Goal: Navigation & Orientation: Find specific page/section

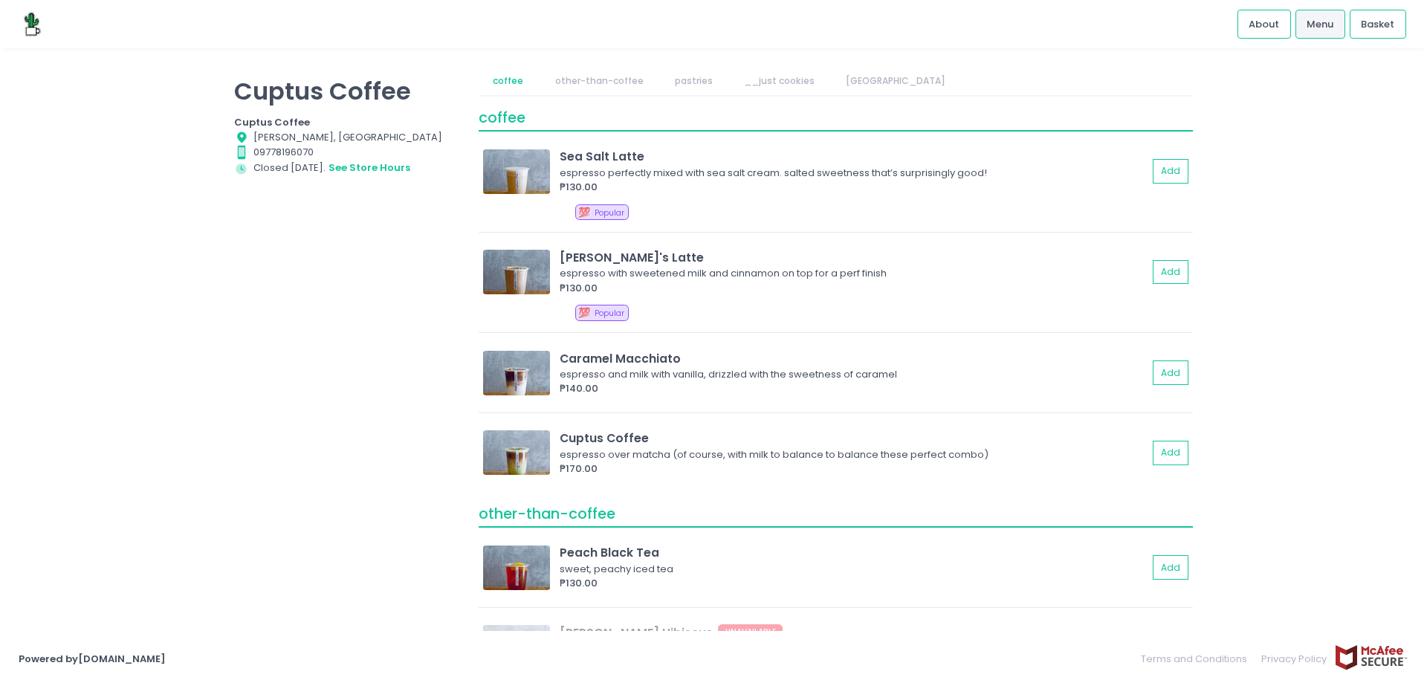
click at [613, 85] on link "other-than-coffee" at bounding box center [598, 81] width 117 height 28
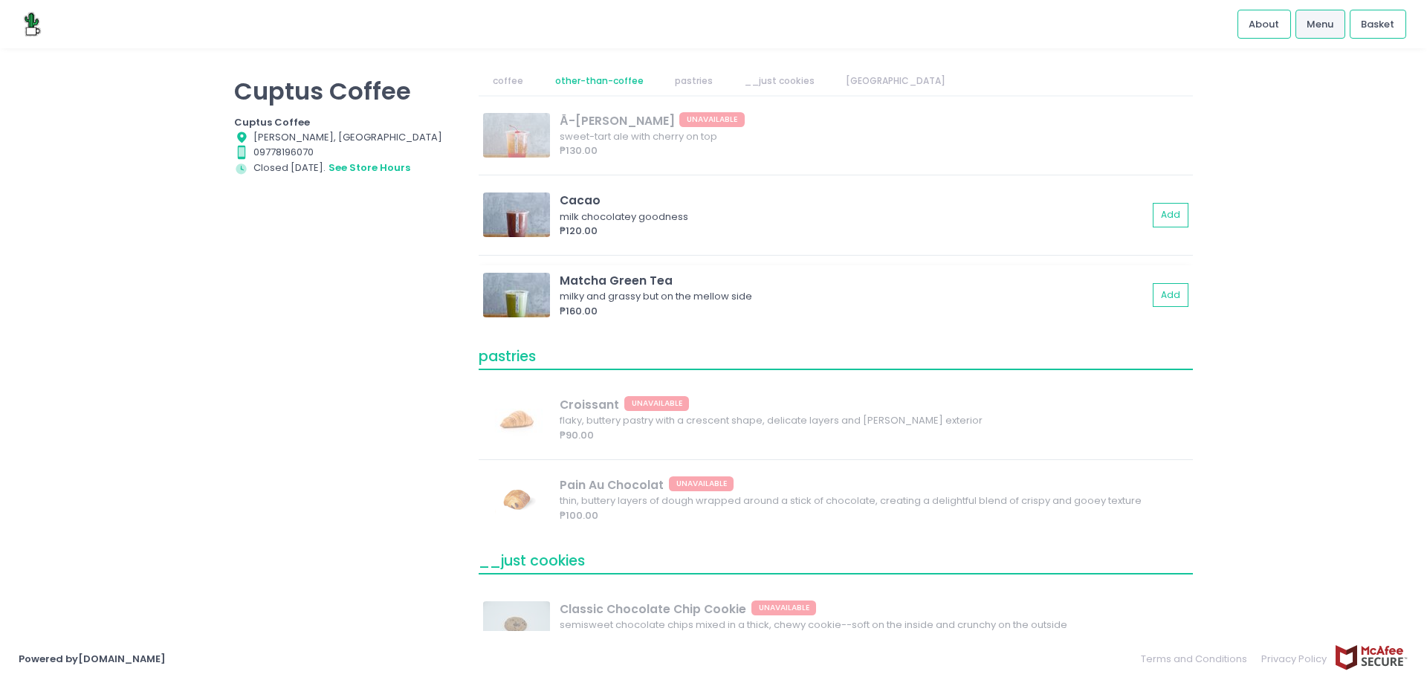
scroll to position [520, 0]
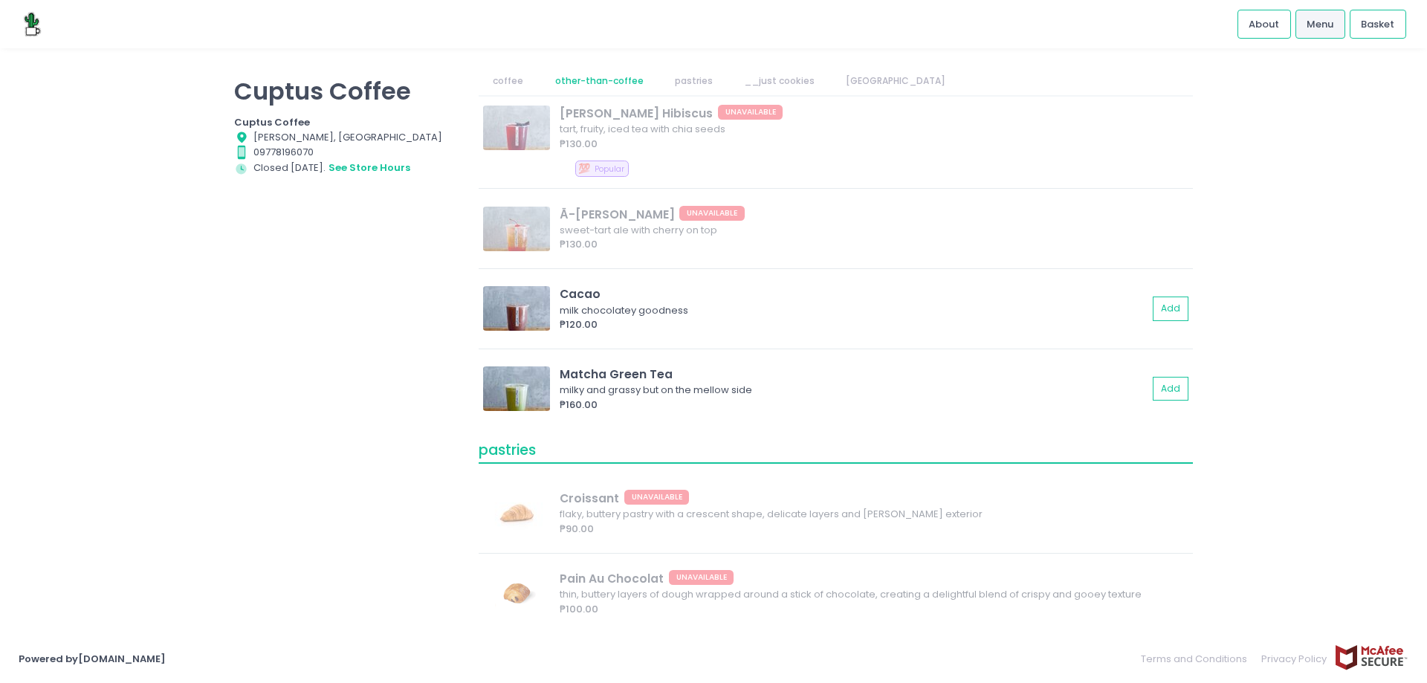
click at [684, 70] on link "pastries" at bounding box center [693, 81] width 67 height 28
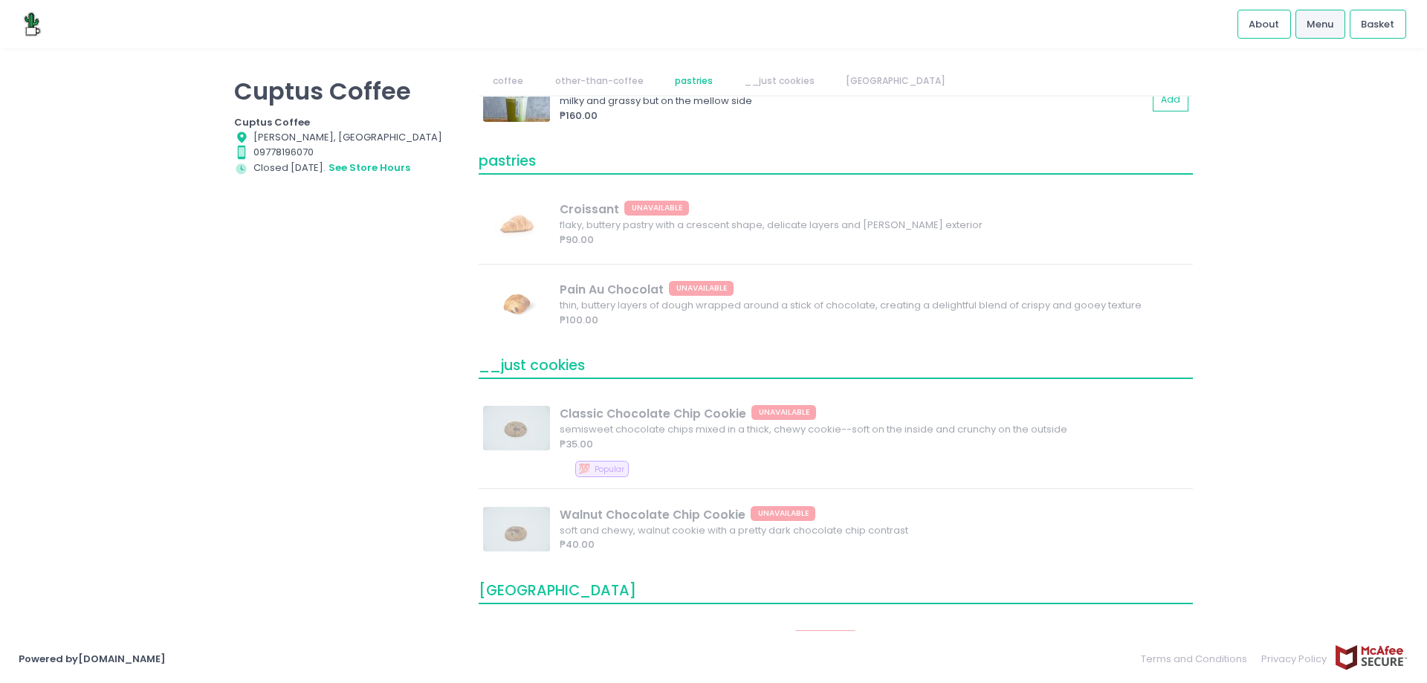
scroll to position [852, 0]
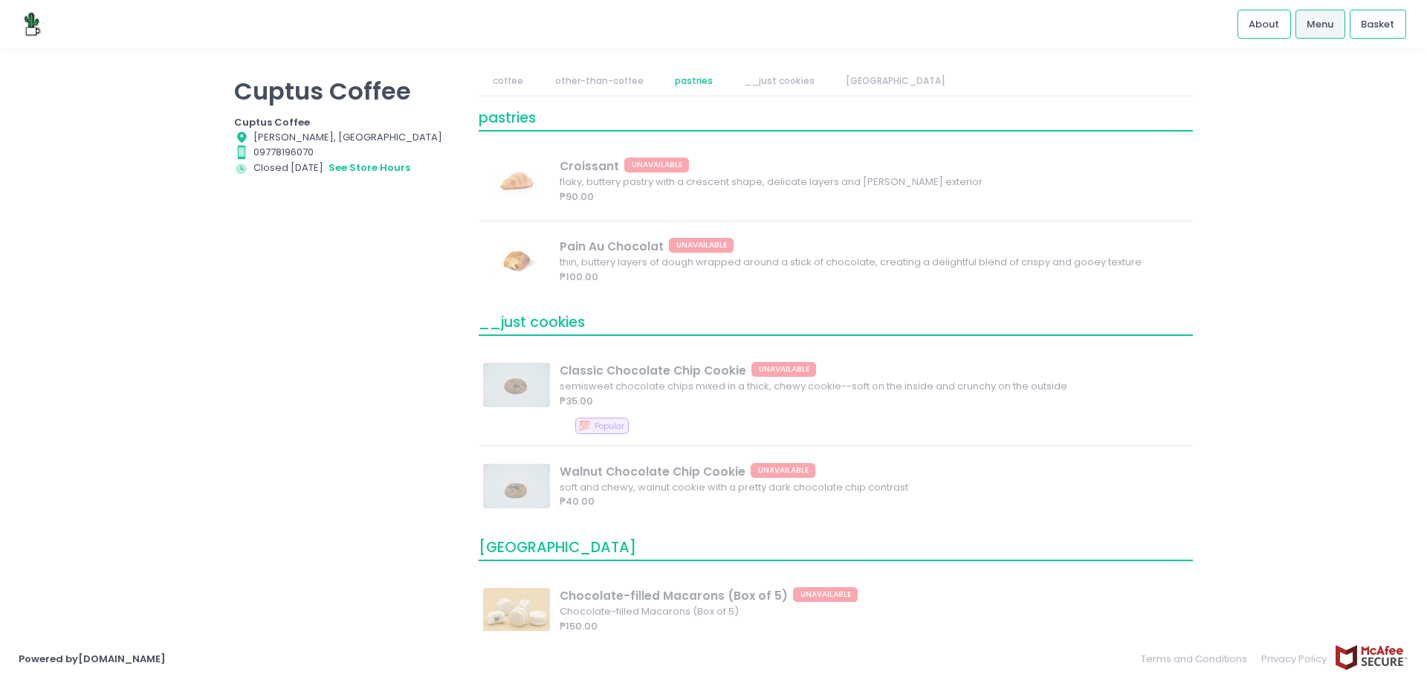
click at [772, 71] on link "__just cookies" at bounding box center [780, 81] width 100 height 28
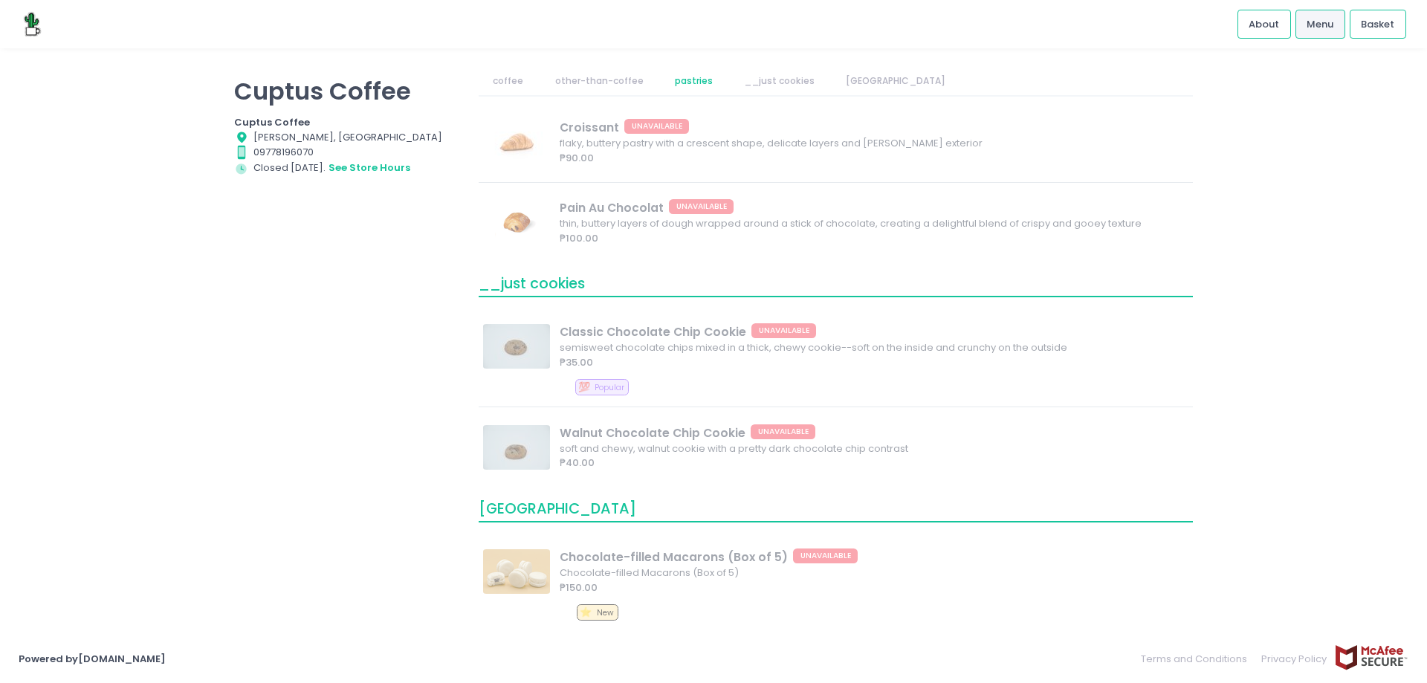
scroll to position [891, 0]
click at [862, 79] on link "[GEOGRAPHIC_DATA]" at bounding box center [896, 81] width 129 height 28
click at [574, 68] on link "other-than-coffee" at bounding box center [598, 81] width 117 height 28
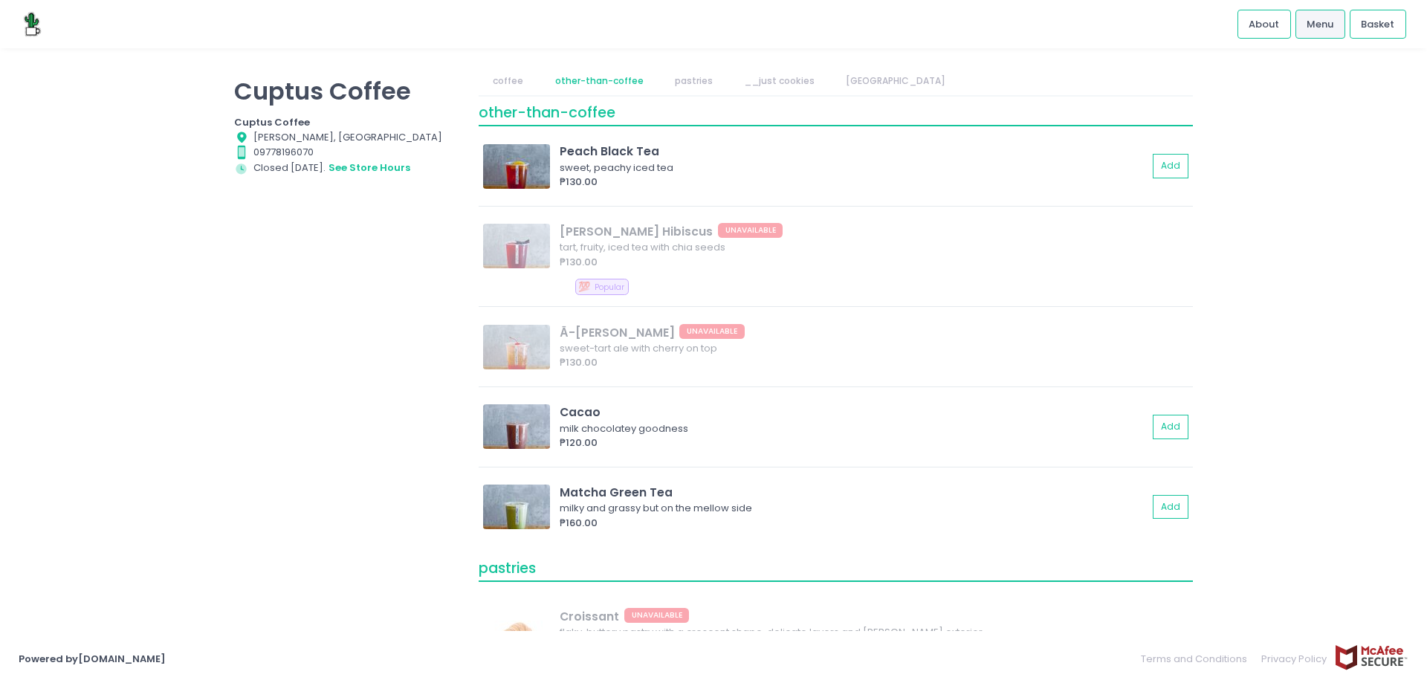
scroll to position [396, 0]
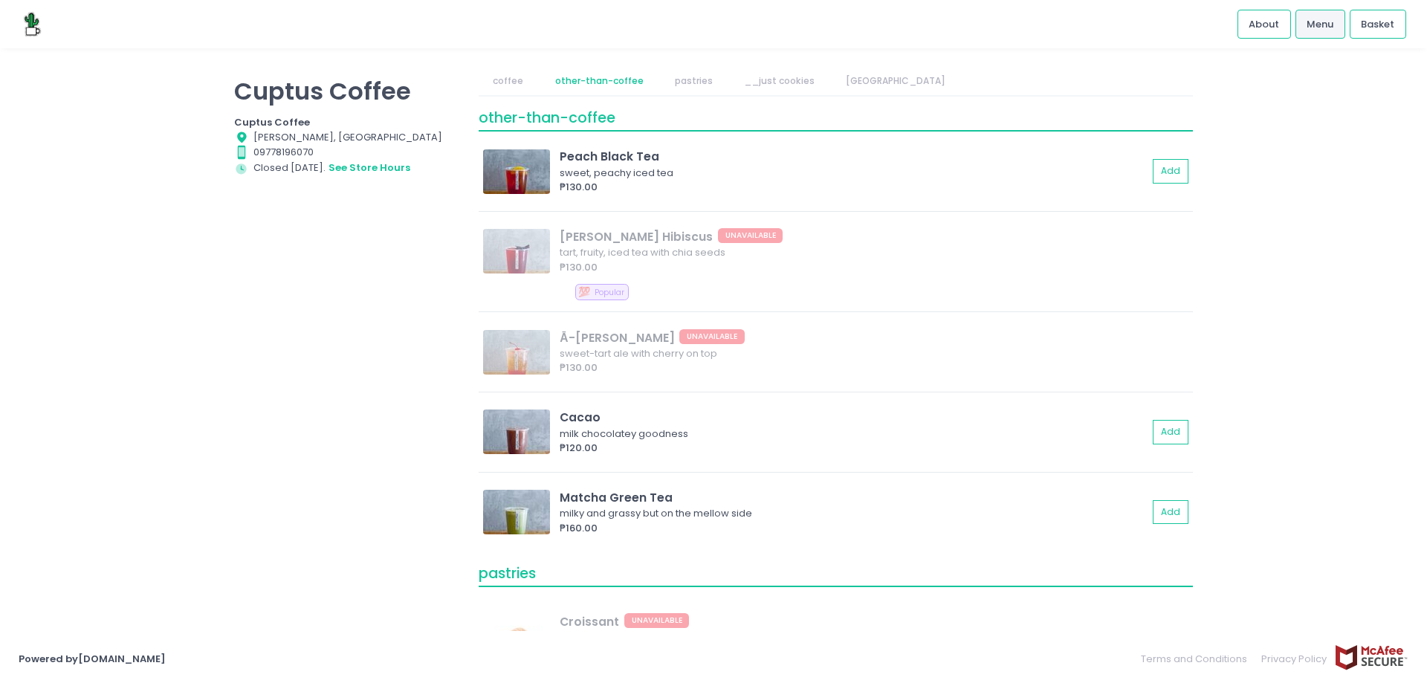
click at [514, 74] on link "coffee" at bounding box center [508, 81] width 59 height 28
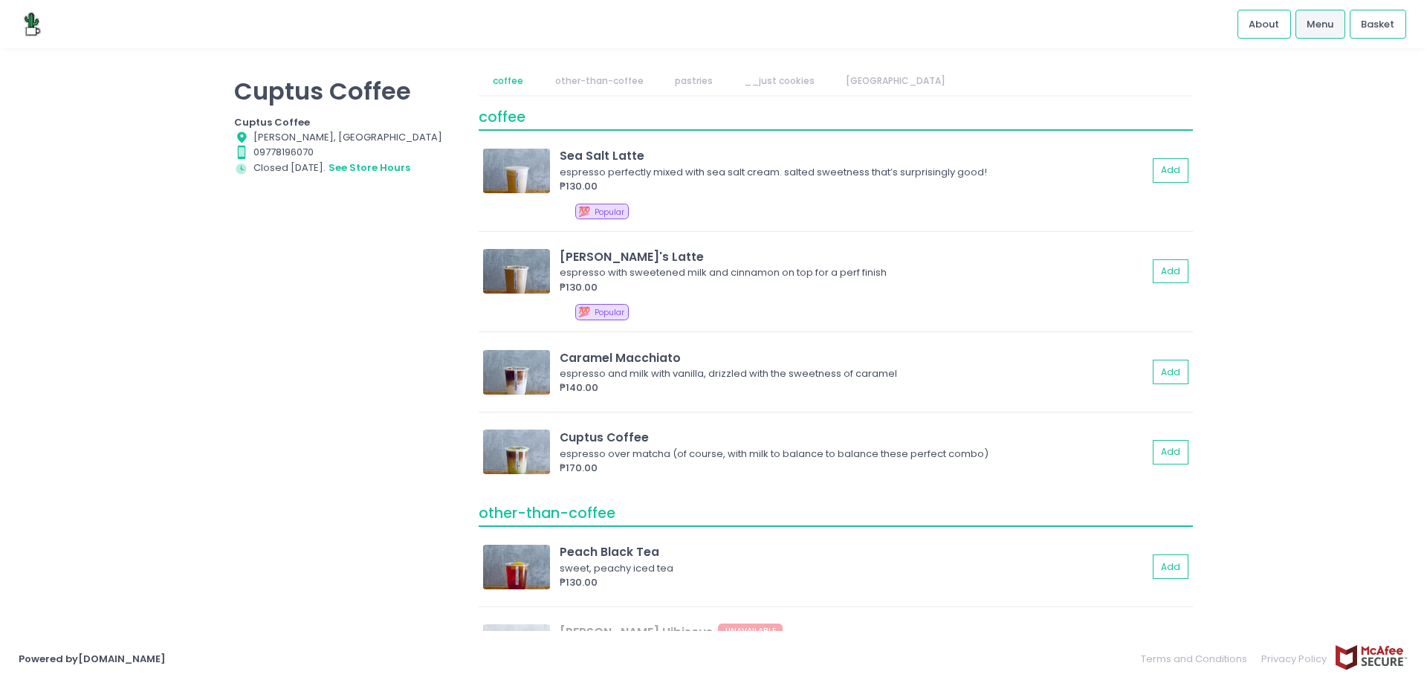
scroll to position [0, 0]
click at [562, 75] on link "other-than-coffee" at bounding box center [598, 81] width 117 height 28
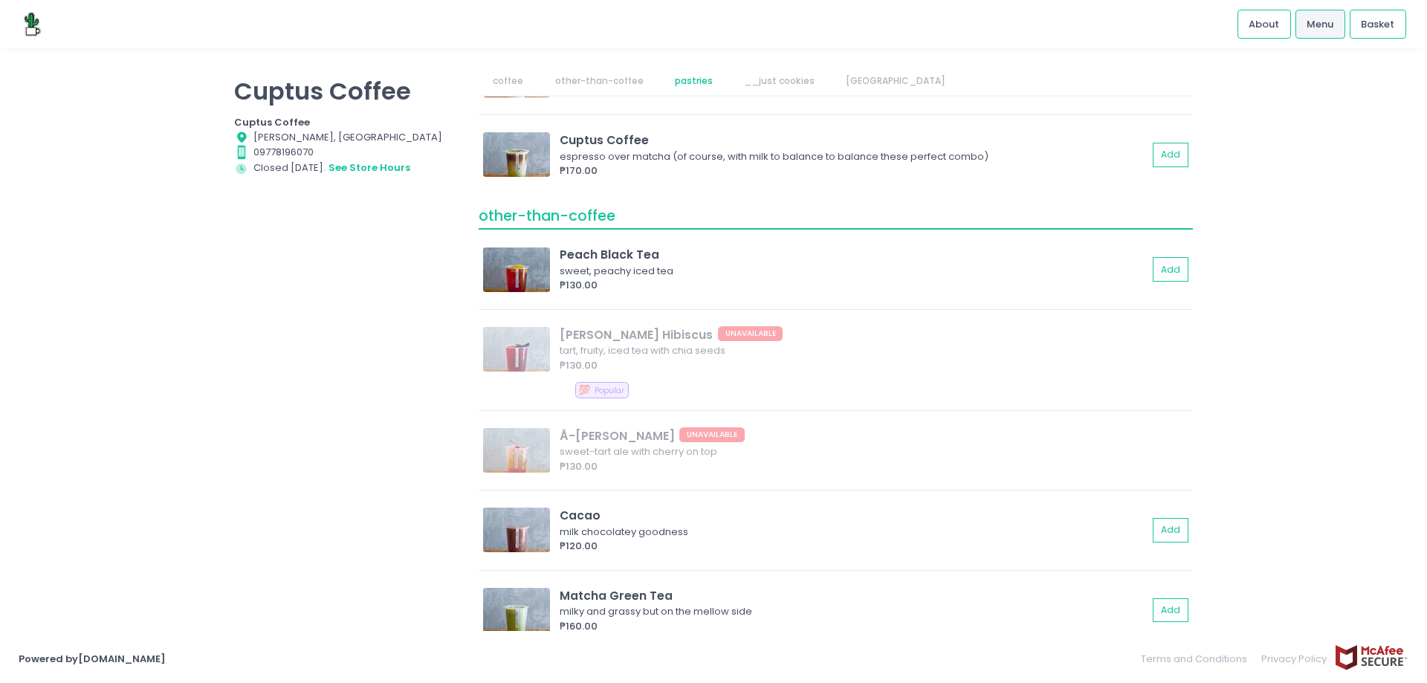
scroll to position [297, 0]
click at [768, 87] on link "__just cookies" at bounding box center [780, 81] width 100 height 28
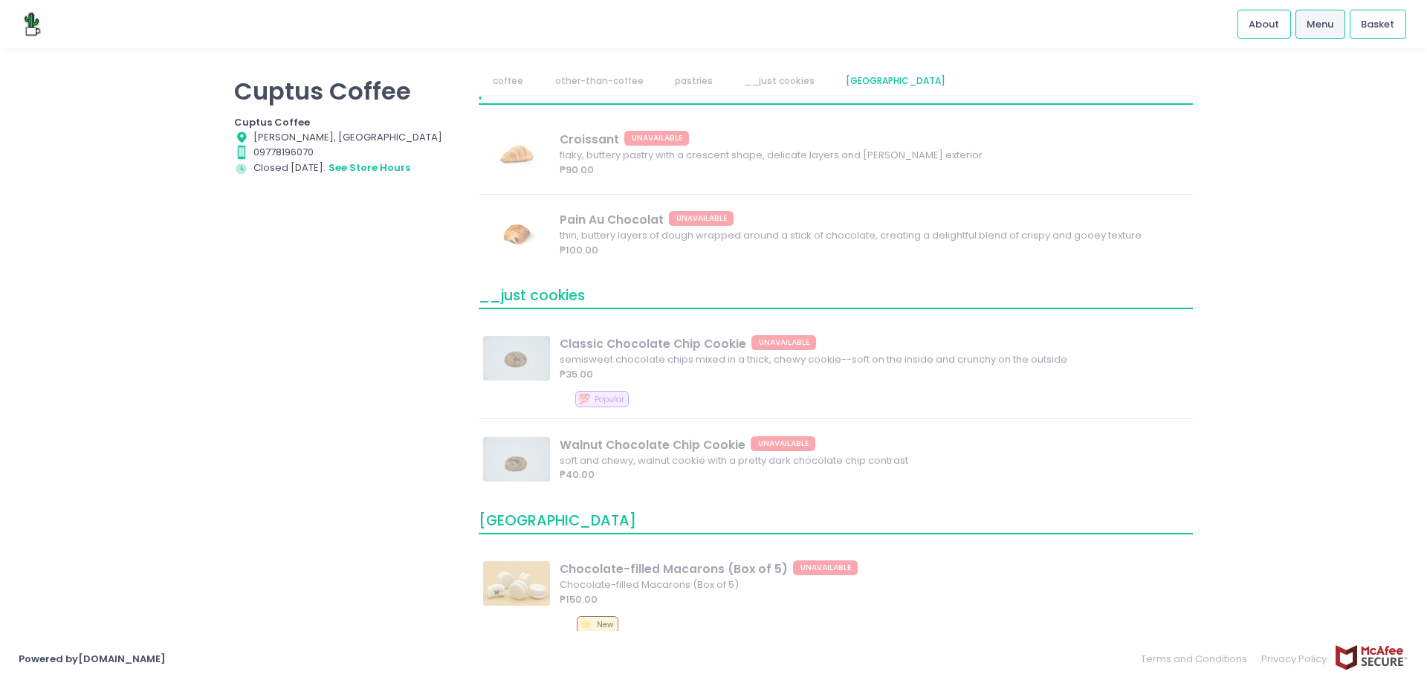
scroll to position [891, 0]
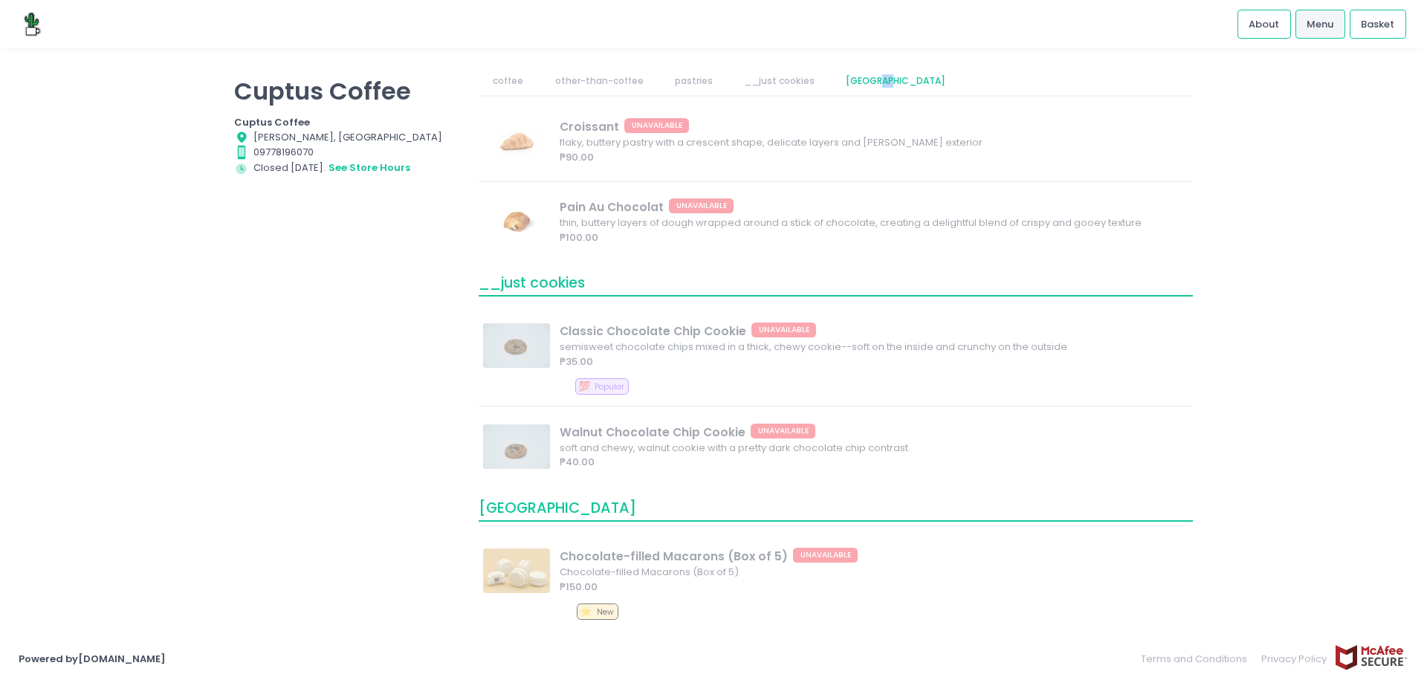
click at [881, 79] on link "[GEOGRAPHIC_DATA]" at bounding box center [896, 81] width 129 height 28
click at [572, 86] on link "other-than-coffee" at bounding box center [598, 81] width 117 height 28
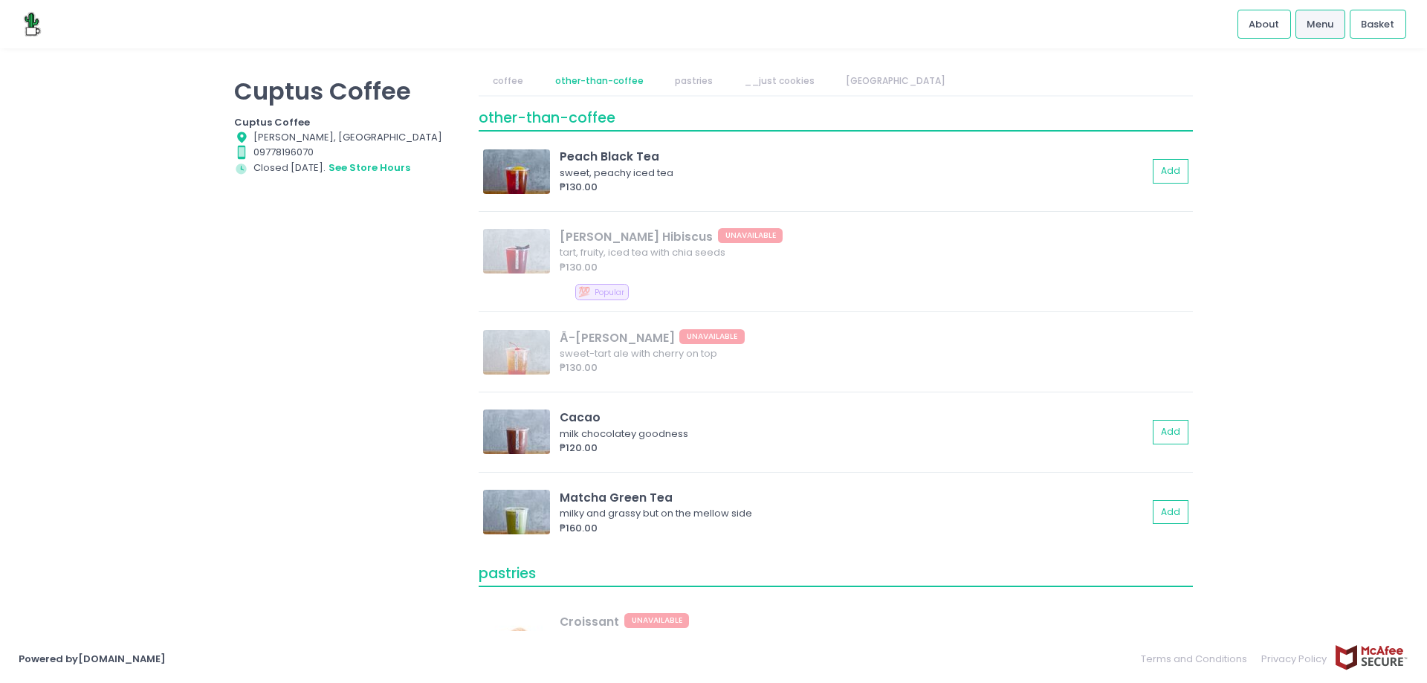
click at [693, 83] on link "pastries" at bounding box center [693, 81] width 67 height 28
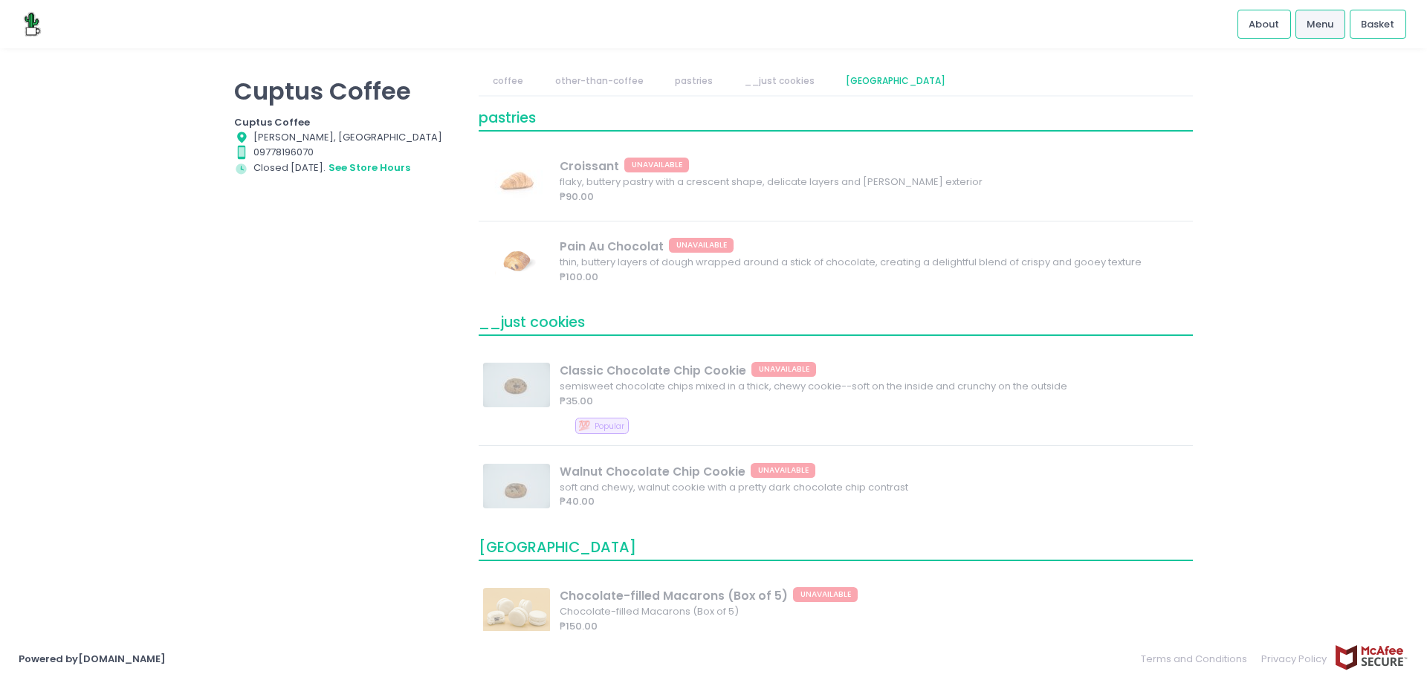
click at [498, 83] on link "coffee" at bounding box center [508, 81] width 59 height 28
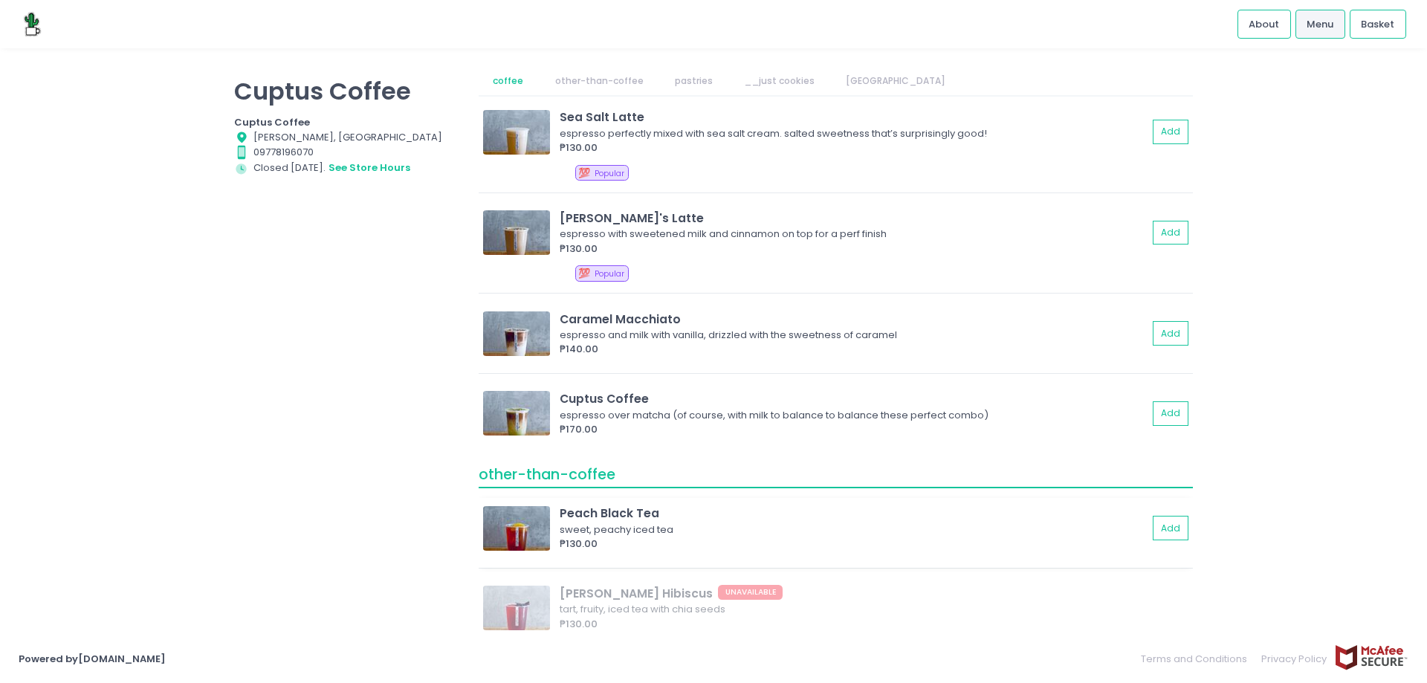
scroll to position [0, 0]
